Goal: Task Accomplishment & Management: Complete application form

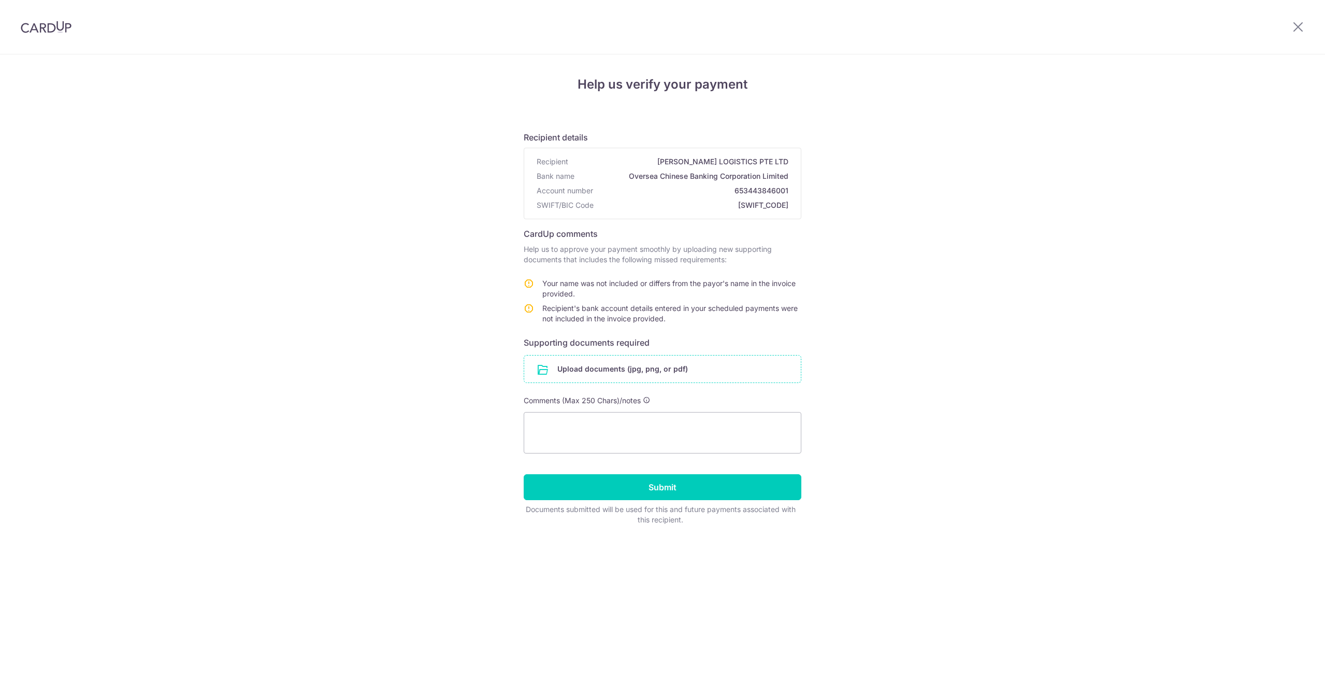
click at [628, 374] on input "file" at bounding box center [662, 368] width 277 height 27
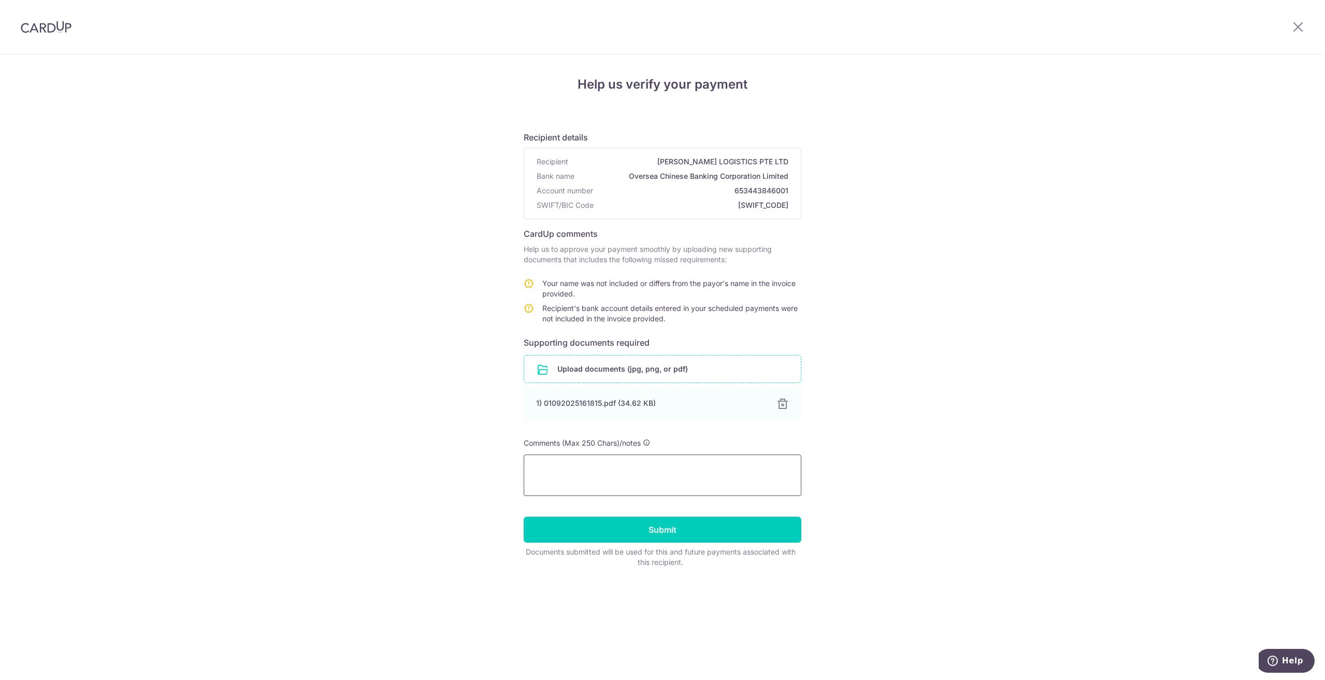
click at [572, 479] on textarea at bounding box center [663, 474] width 278 height 41
click at [621, 530] on input "Submit" at bounding box center [663, 529] width 278 height 26
